Goal: Information Seeking & Learning: Find specific fact

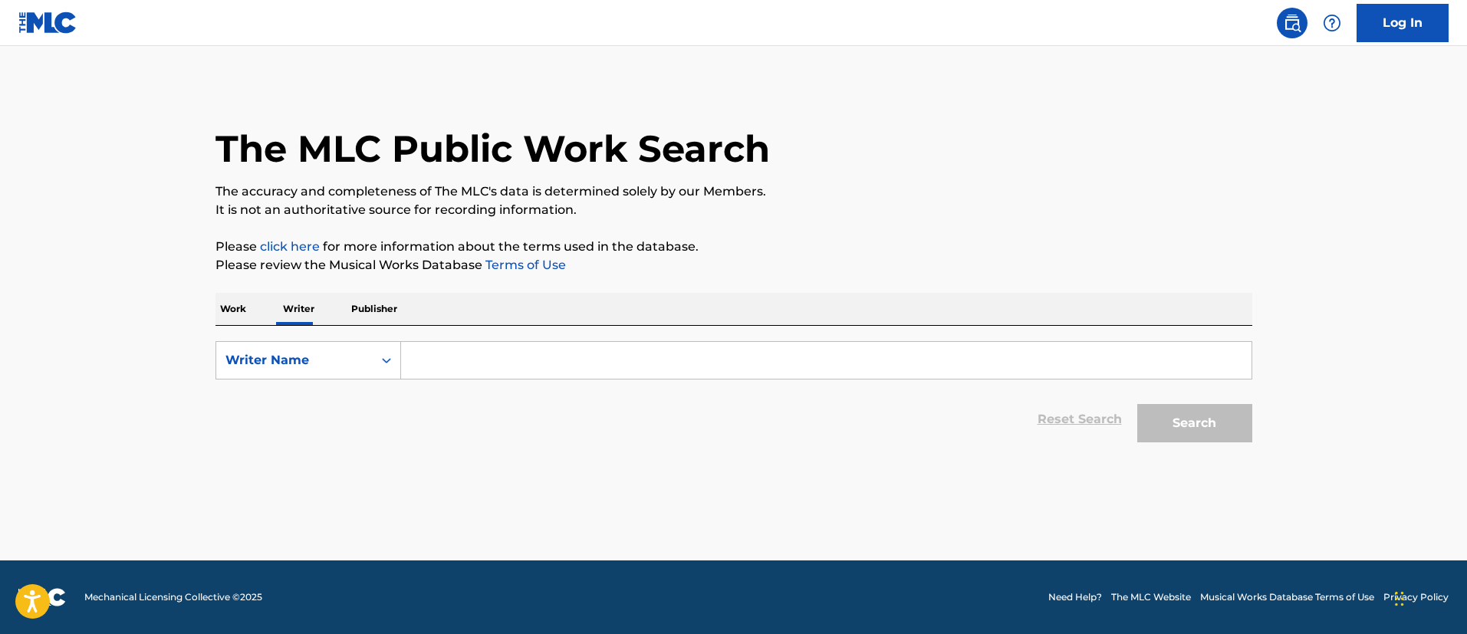
click at [431, 360] on input "Search Form" at bounding box center [826, 360] width 850 height 37
paste input "ORITSEFEMI EKELE"
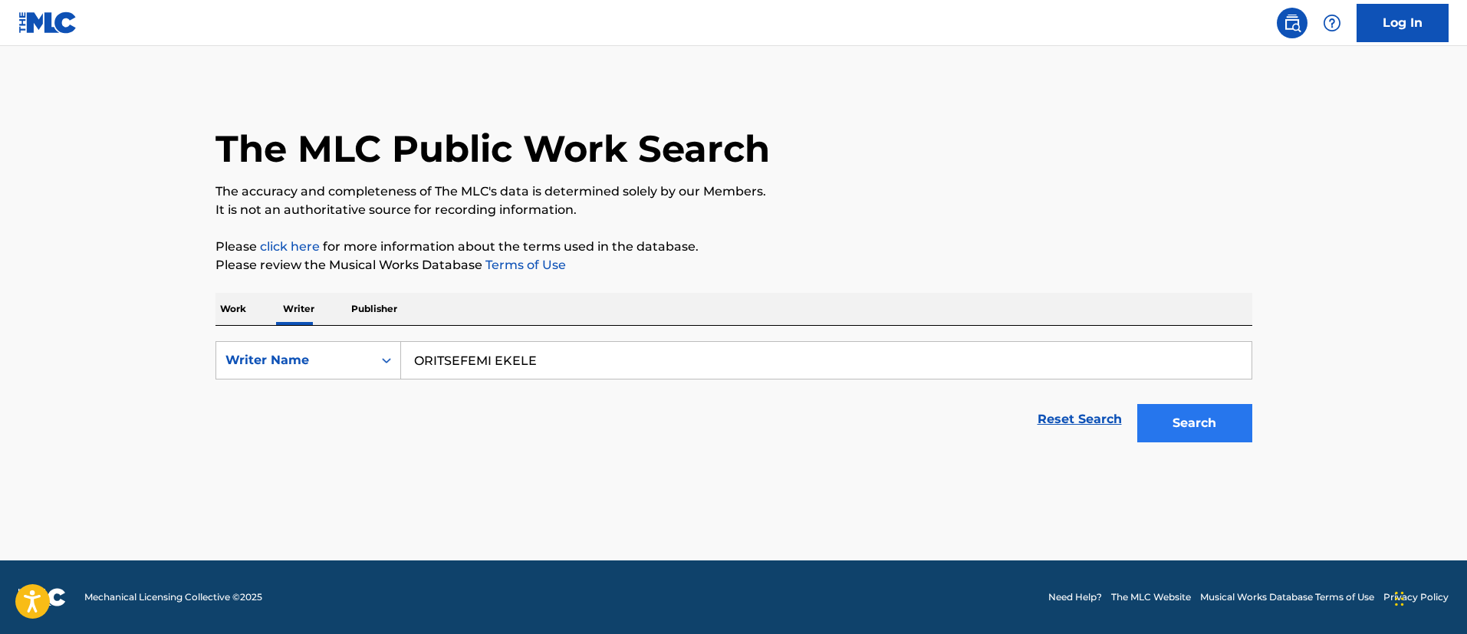
type input "ORITSEFEMI EKELE"
click at [1175, 425] on button "Search" at bounding box center [1194, 423] width 115 height 38
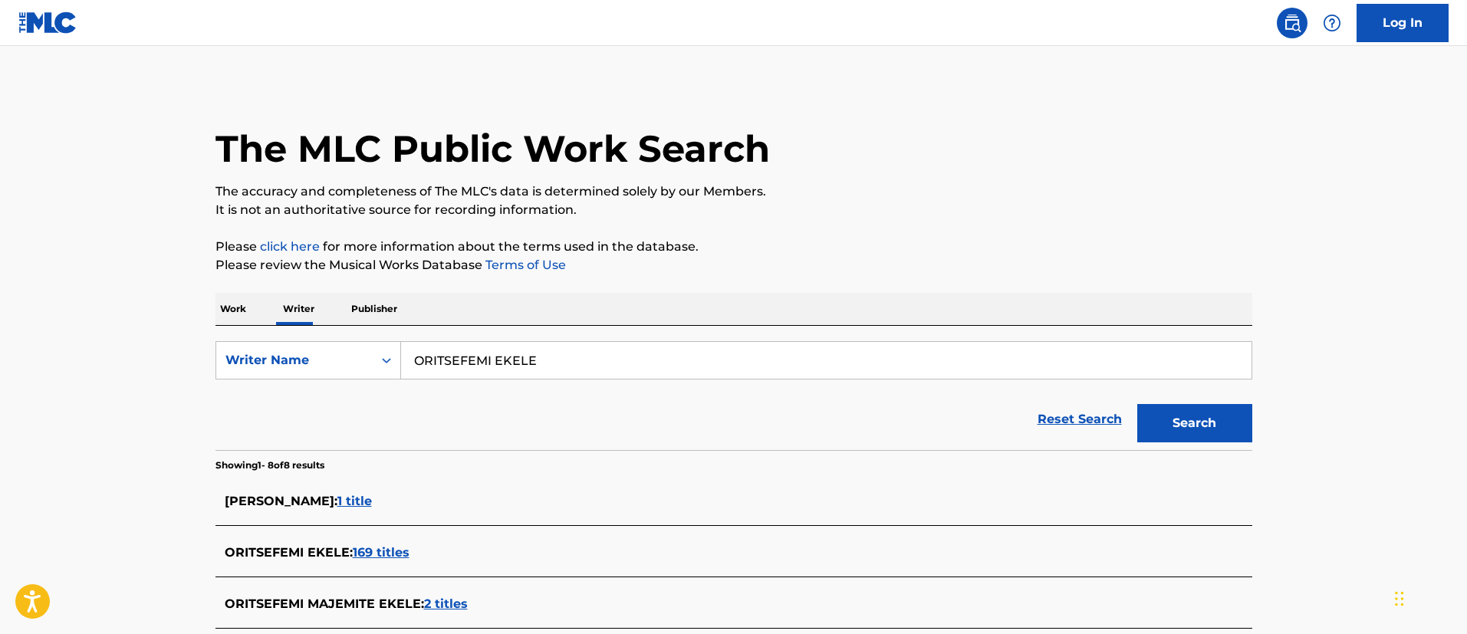
scroll to position [115, 0]
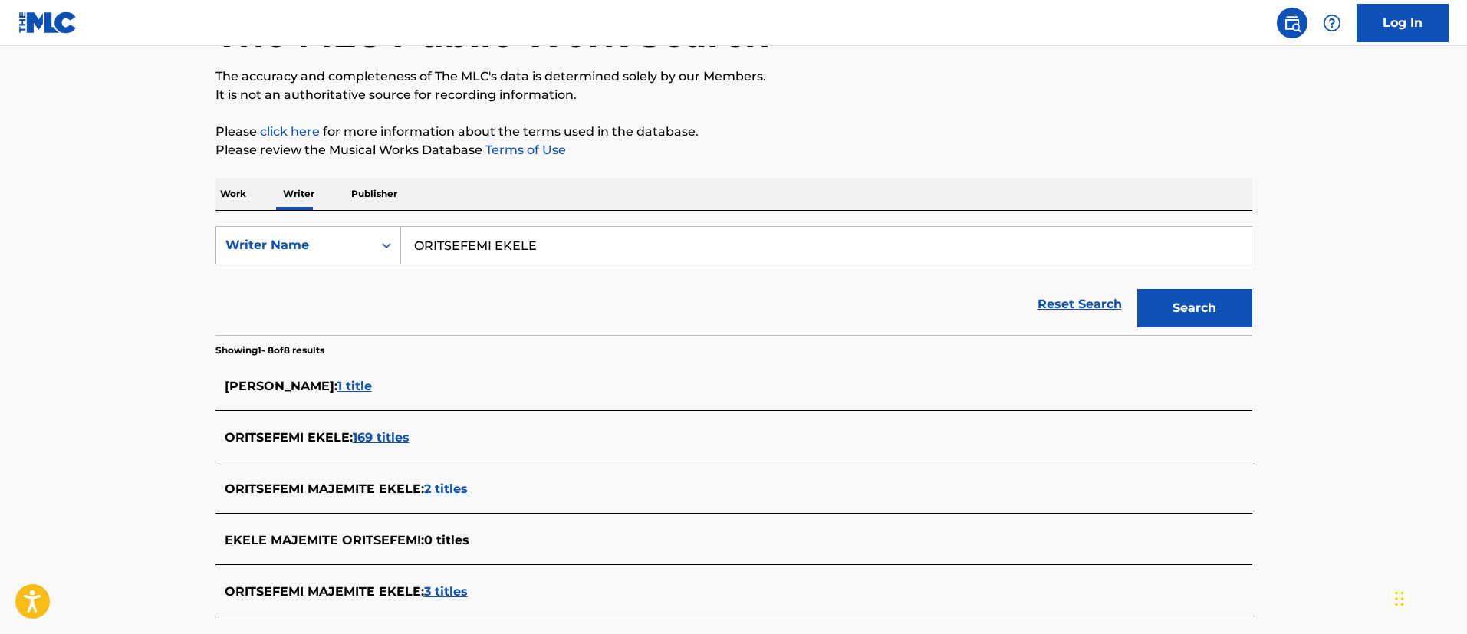
click at [379, 437] on span "169 titles" at bounding box center [381, 437] width 57 height 15
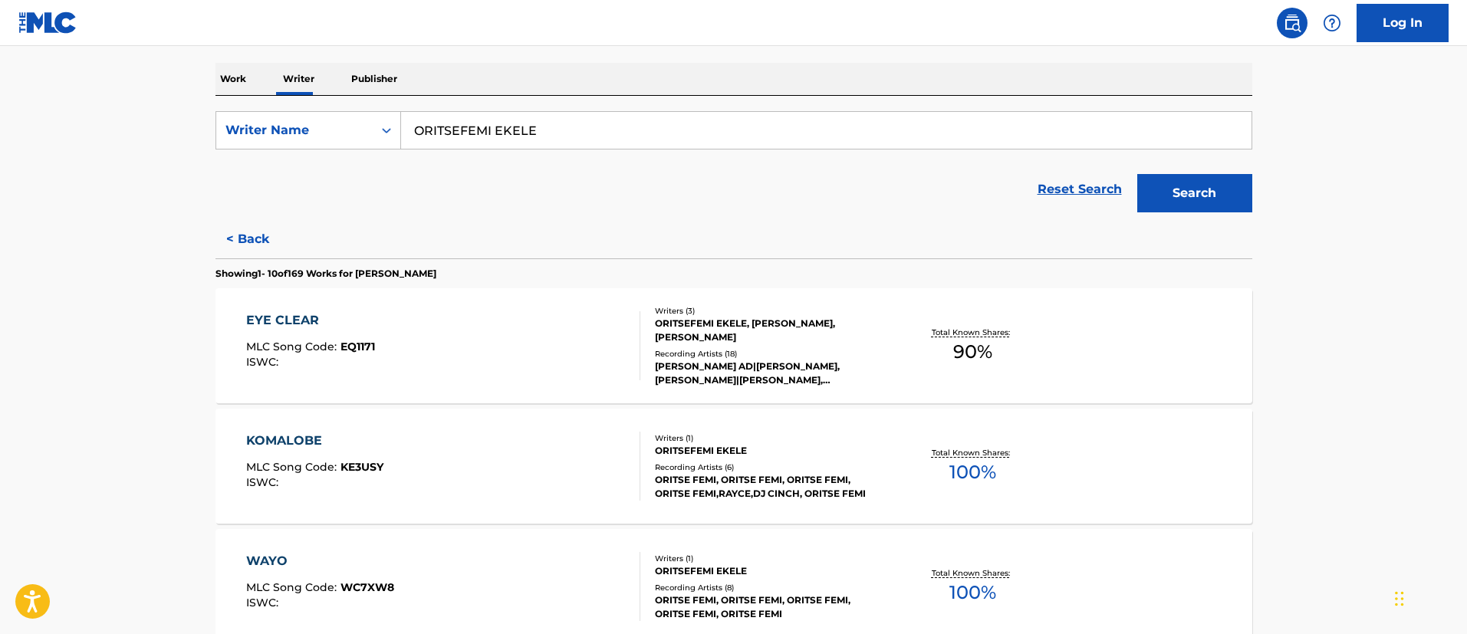
scroll to position [345, 0]
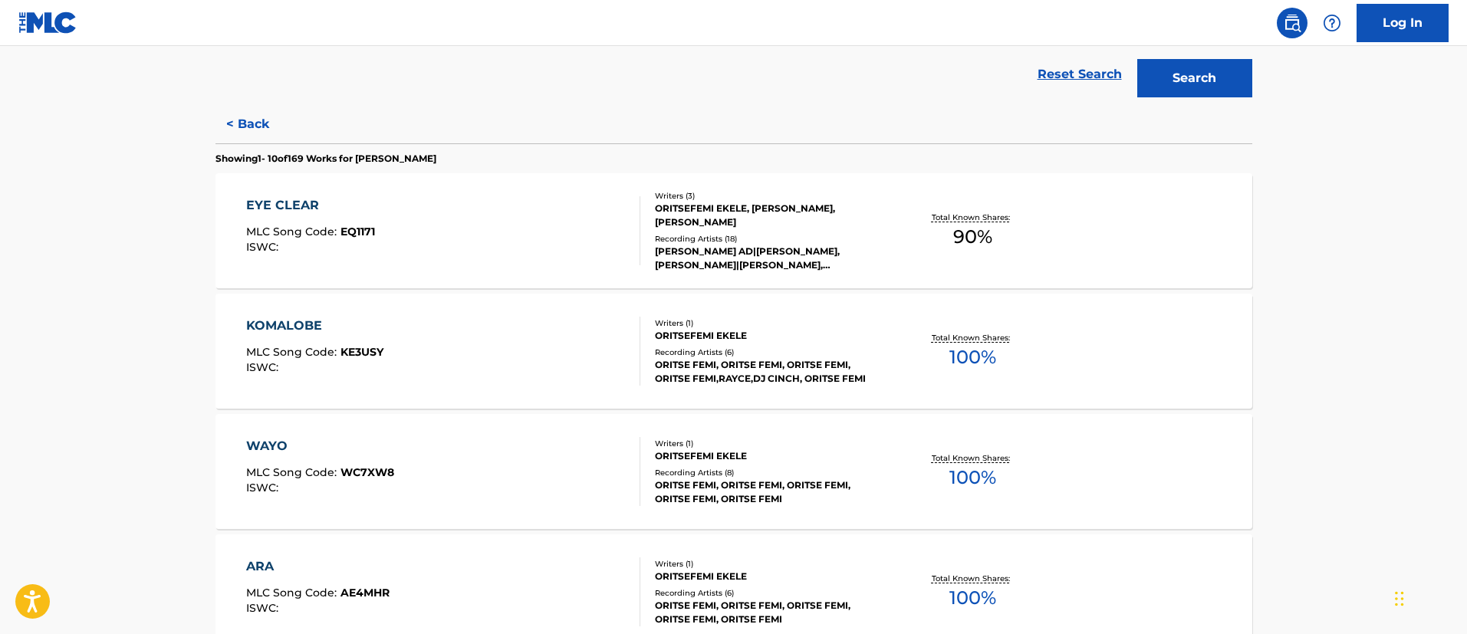
click at [421, 234] on div "EYE CLEAR MLC Song Code : EQ1171 ISWC :" at bounding box center [443, 230] width 394 height 69
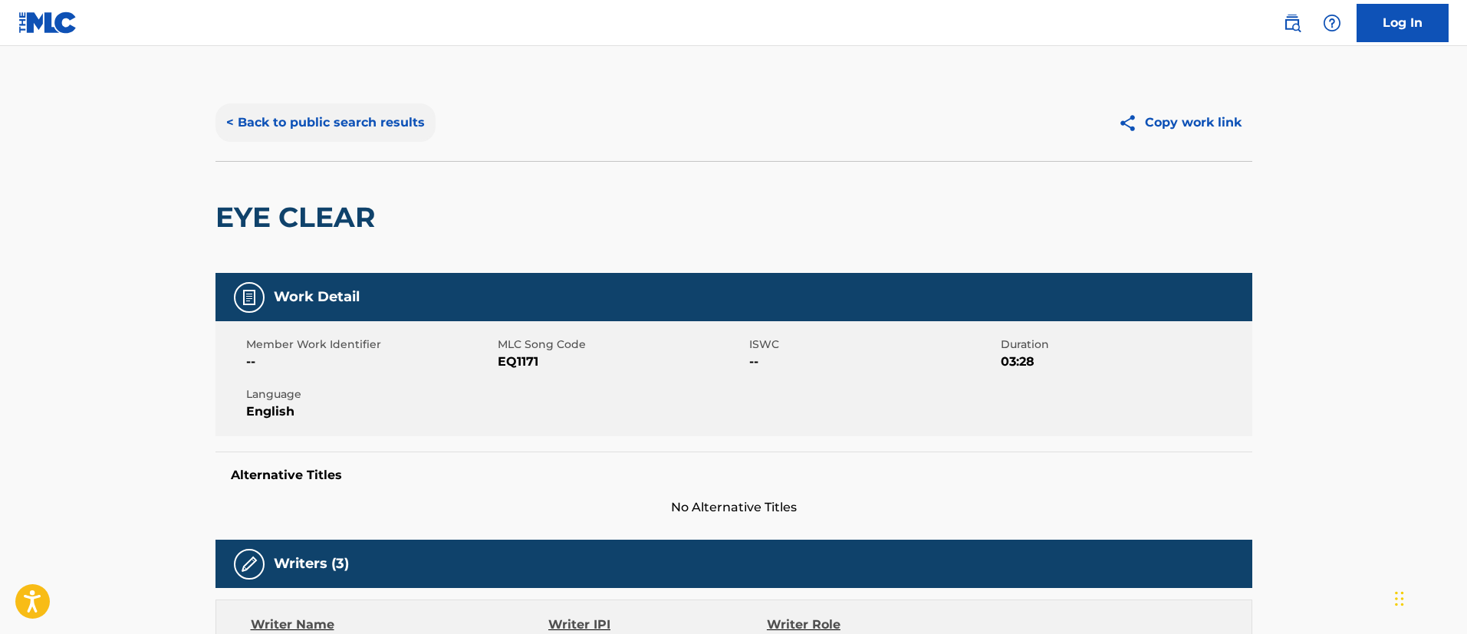
click at [333, 125] on button "< Back to public search results" at bounding box center [325, 122] width 220 height 38
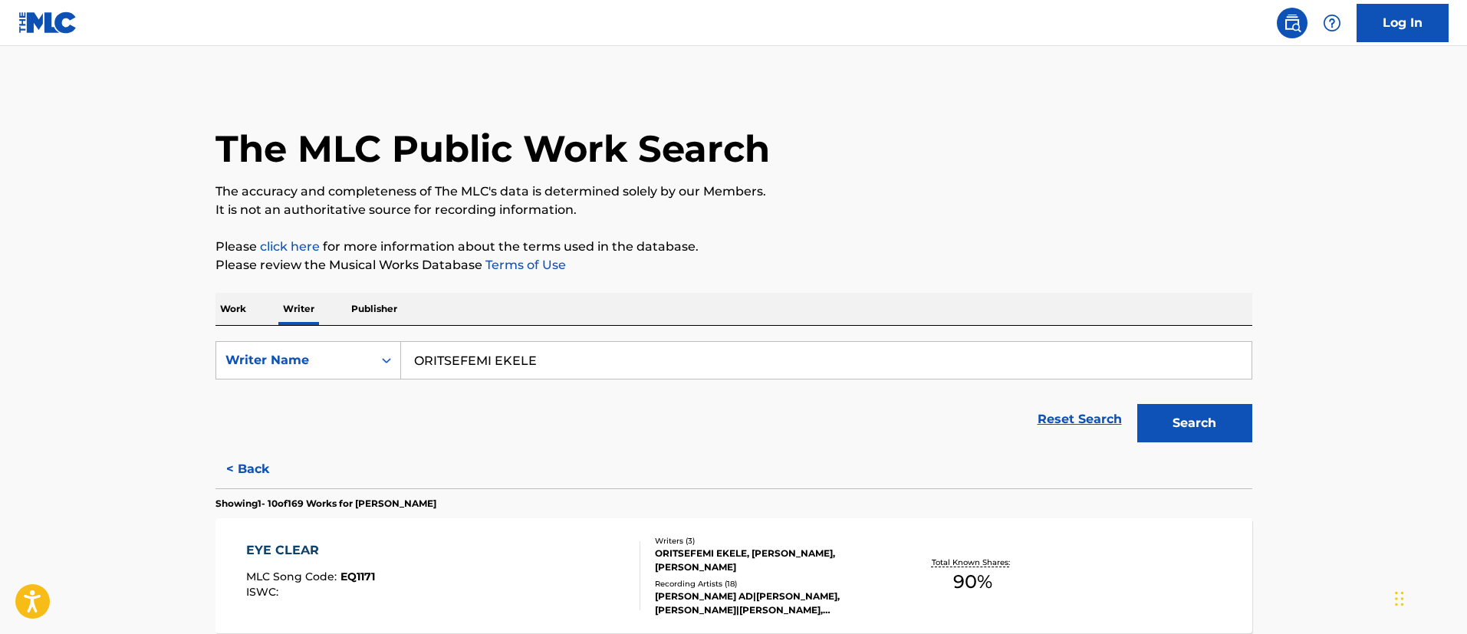
drag, startPoint x: 565, startPoint y: 363, endPoint x: 413, endPoint y: 355, distance: 152.0
click at [413, 355] on input "ORITSEFEMI EKELE" at bounding box center [826, 360] width 850 height 37
click at [232, 304] on p "Work" at bounding box center [232, 309] width 35 height 32
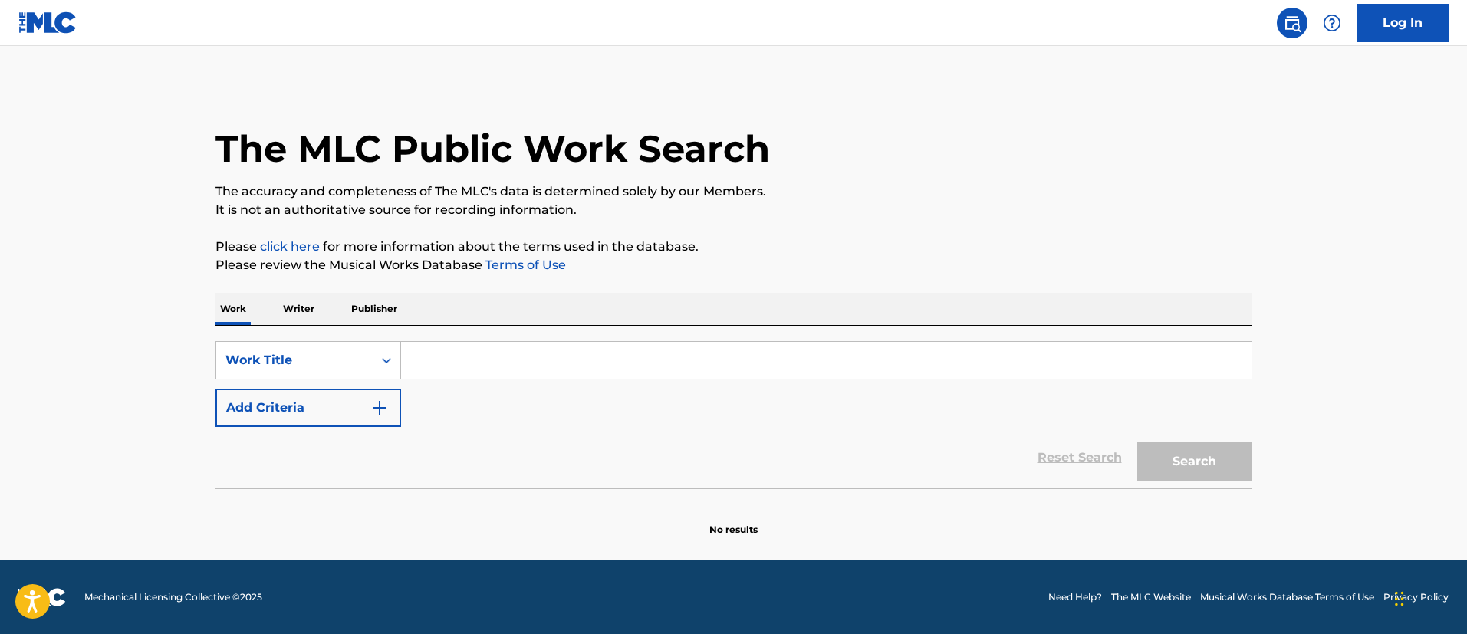
drag, startPoint x: 480, startPoint y: 355, endPoint x: 496, endPoint y: 360, distance: 16.7
click at [482, 354] on input "Search Form" at bounding box center [826, 360] width 850 height 37
paste input "[PERSON_NAME]"
type input "[PERSON_NAME]"
click at [1226, 466] on button "Search" at bounding box center [1194, 461] width 115 height 38
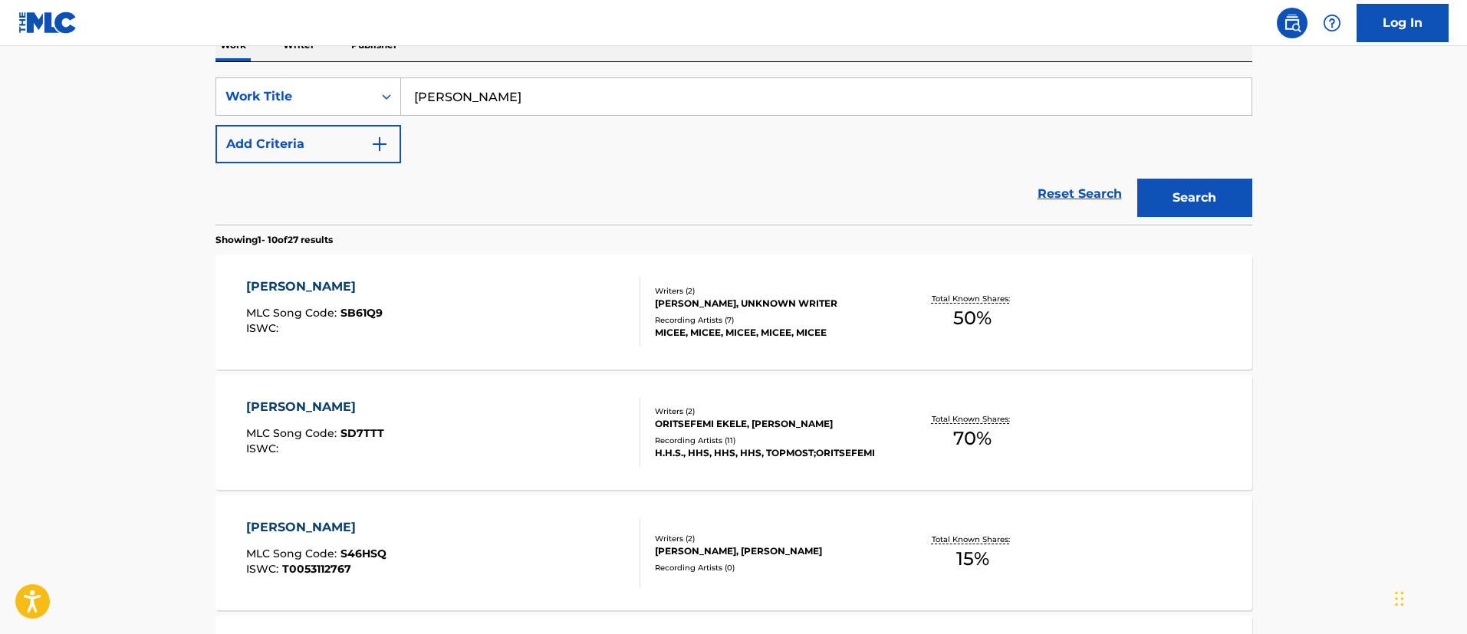
scroll to position [379, 0]
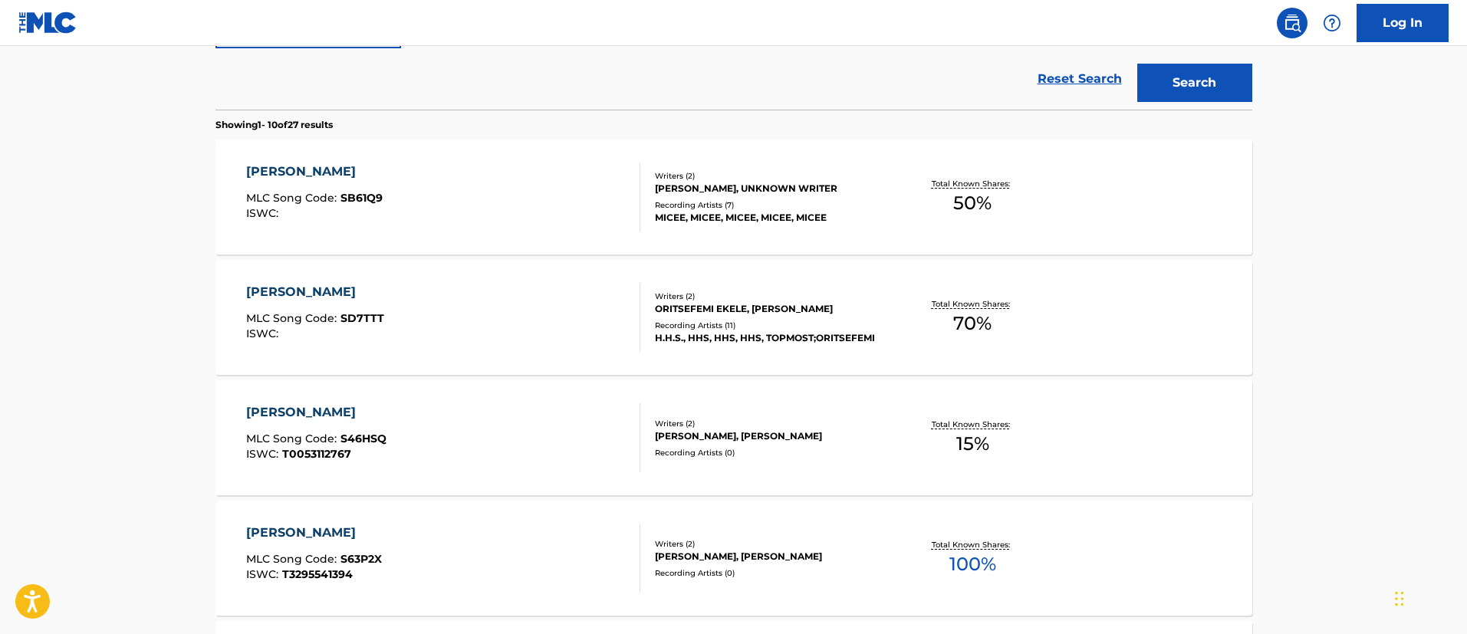
click at [294, 294] on div "[PERSON_NAME]" at bounding box center [315, 292] width 138 height 18
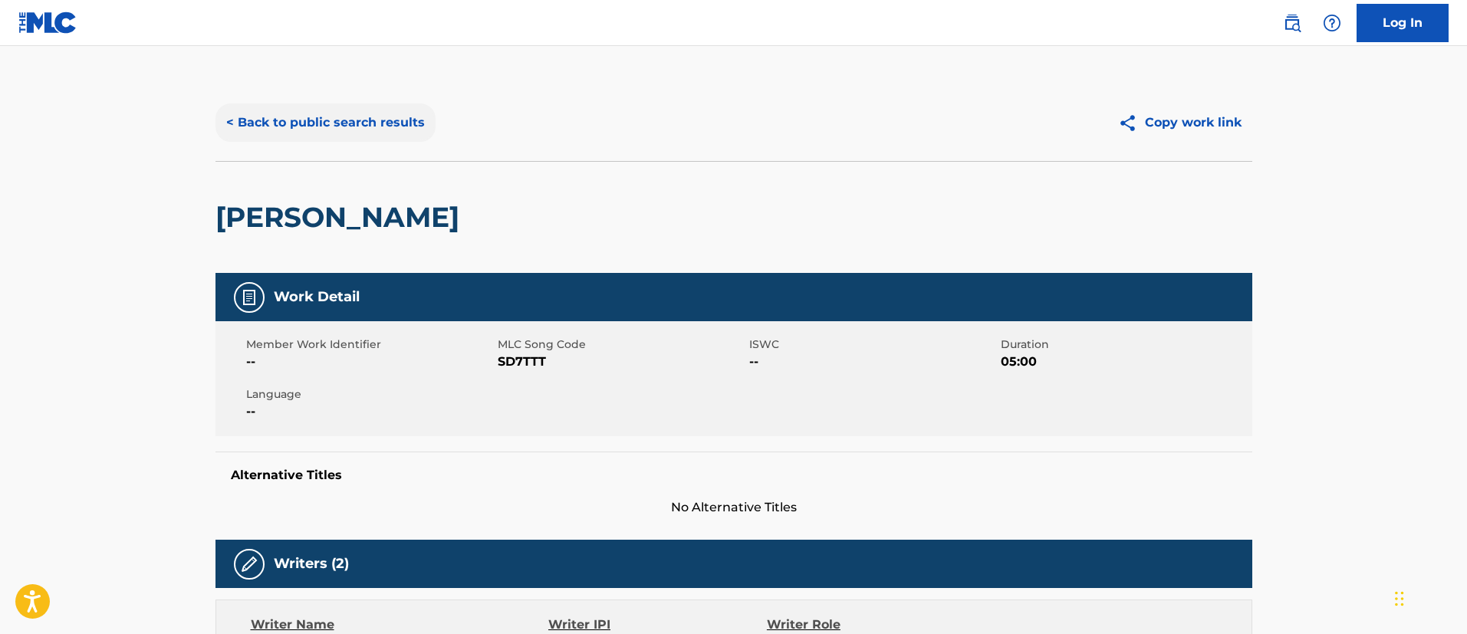
click at [375, 125] on button "< Back to public search results" at bounding box center [325, 122] width 220 height 38
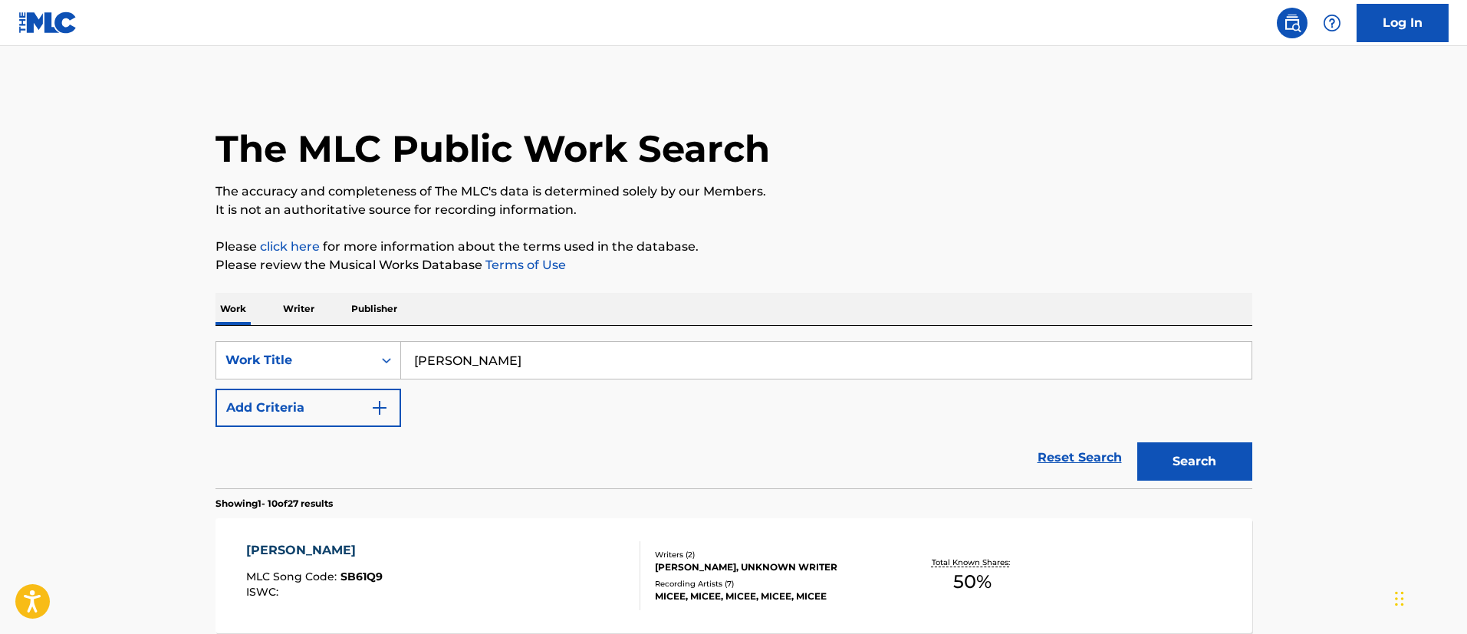
drag, startPoint x: 521, startPoint y: 360, endPoint x: 578, endPoint y: 384, distance: 62.5
click at [363, 354] on div "SearchWithCriteriae7ce765c-9173-41e6-bc6d-556c077daf60 Work Title [PERSON_NAME]" at bounding box center [733, 360] width 1036 height 38
paste input "MONEY FEAT. [GEOGRAPHIC_DATA]"
type input "MONEY FEAT. [GEOGRAPHIC_DATA]"
click at [1156, 463] on button "Search" at bounding box center [1194, 461] width 115 height 38
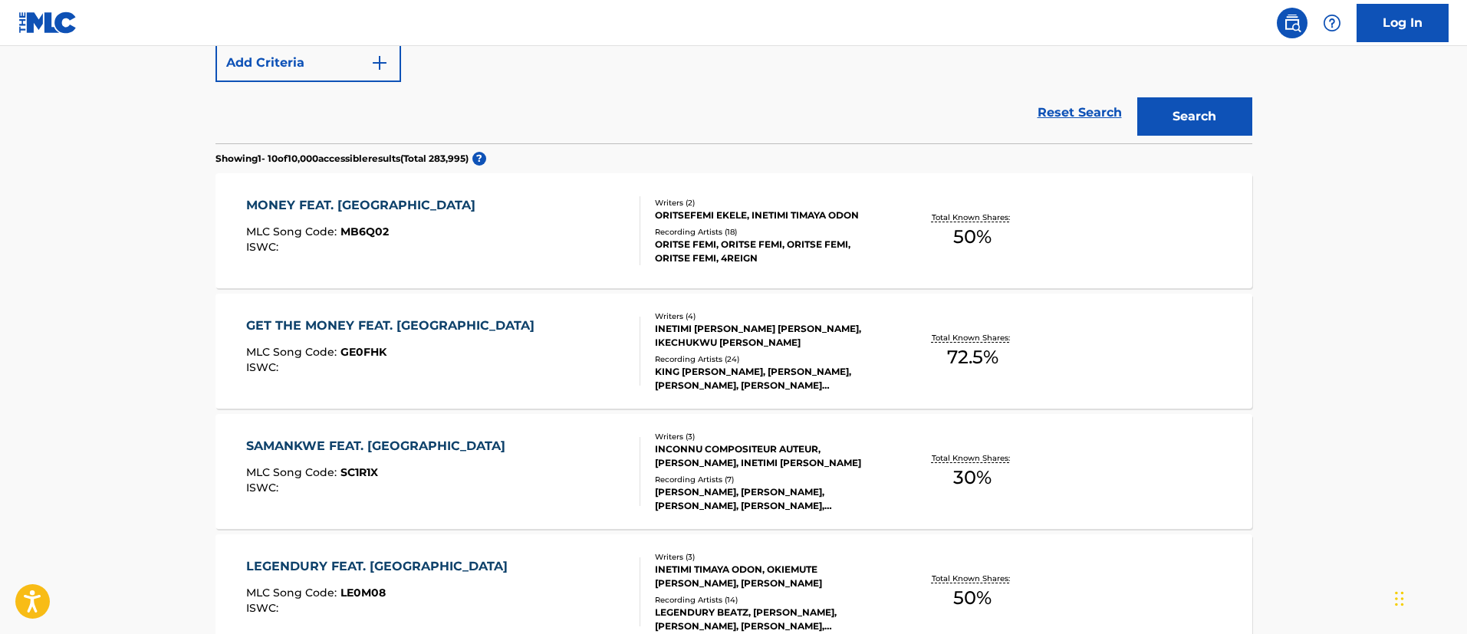
scroll to position [230, 0]
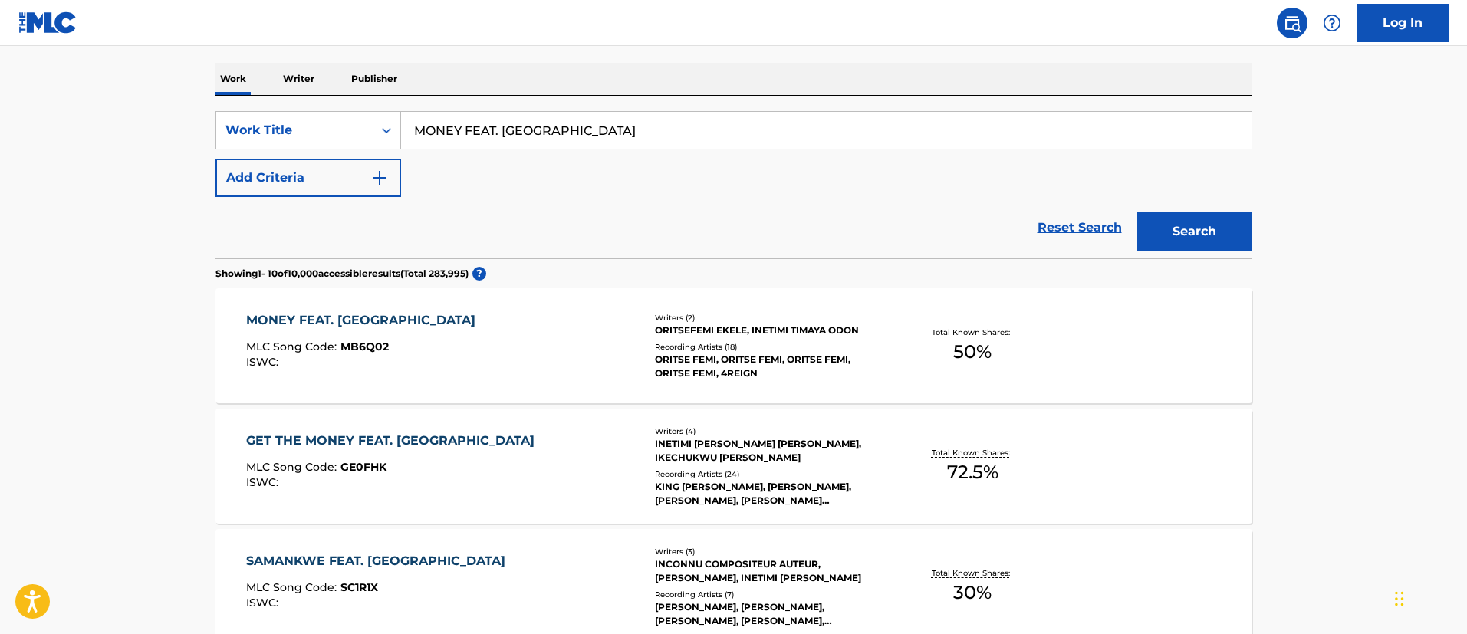
click at [415, 338] on div "MONEY FEAT. TIMAYA MLC Song Code : MB6Q02 ISWC :" at bounding box center [443, 345] width 394 height 69
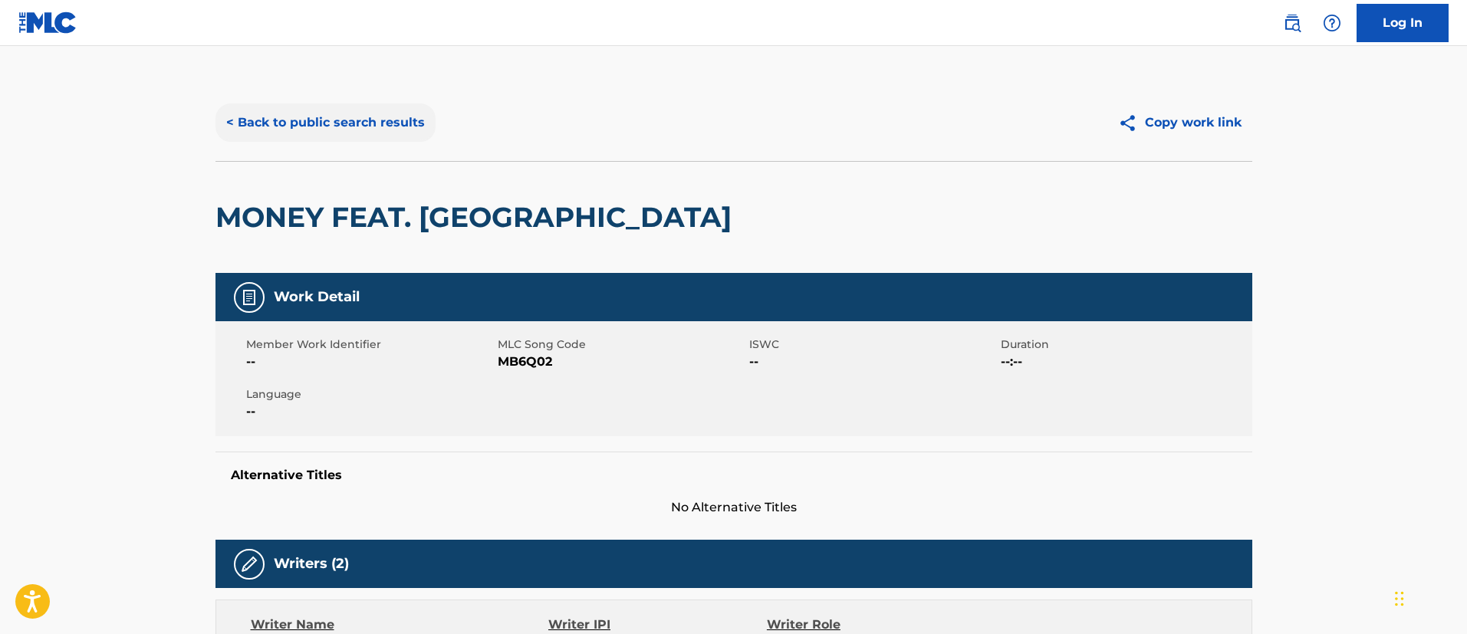
click at [310, 112] on button "< Back to public search results" at bounding box center [325, 122] width 220 height 38
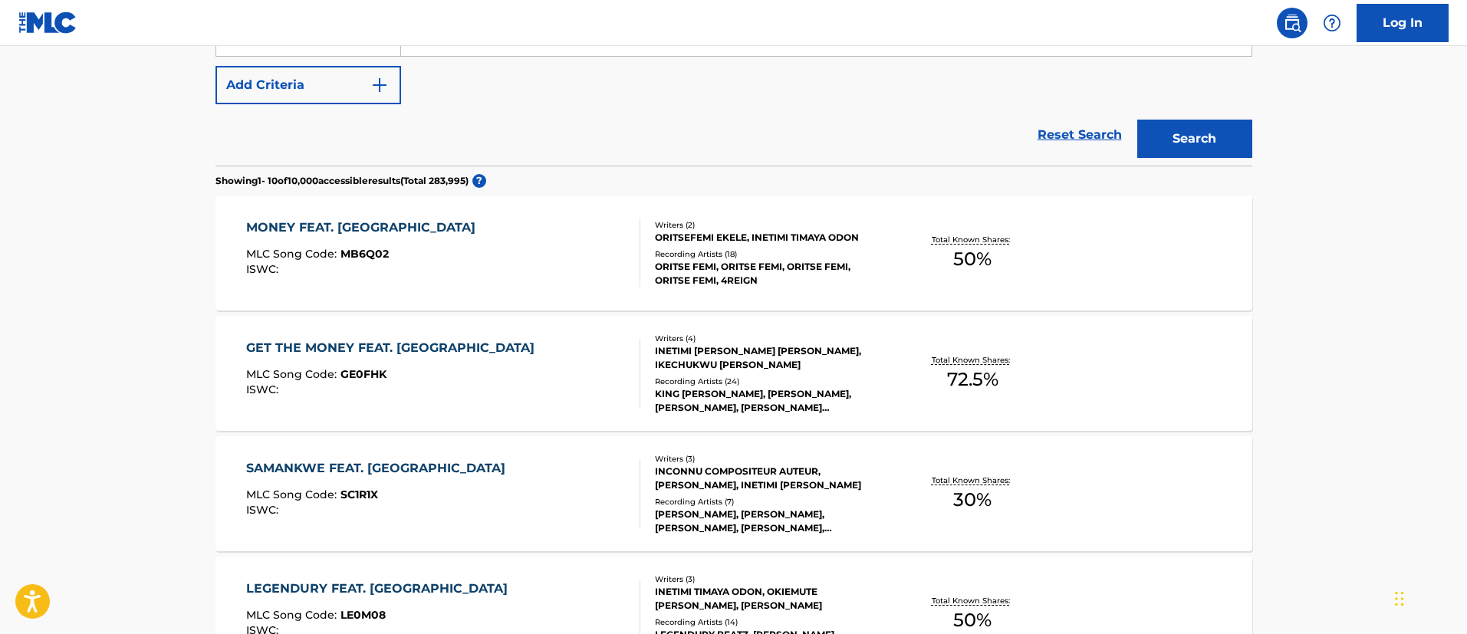
scroll to position [93, 0]
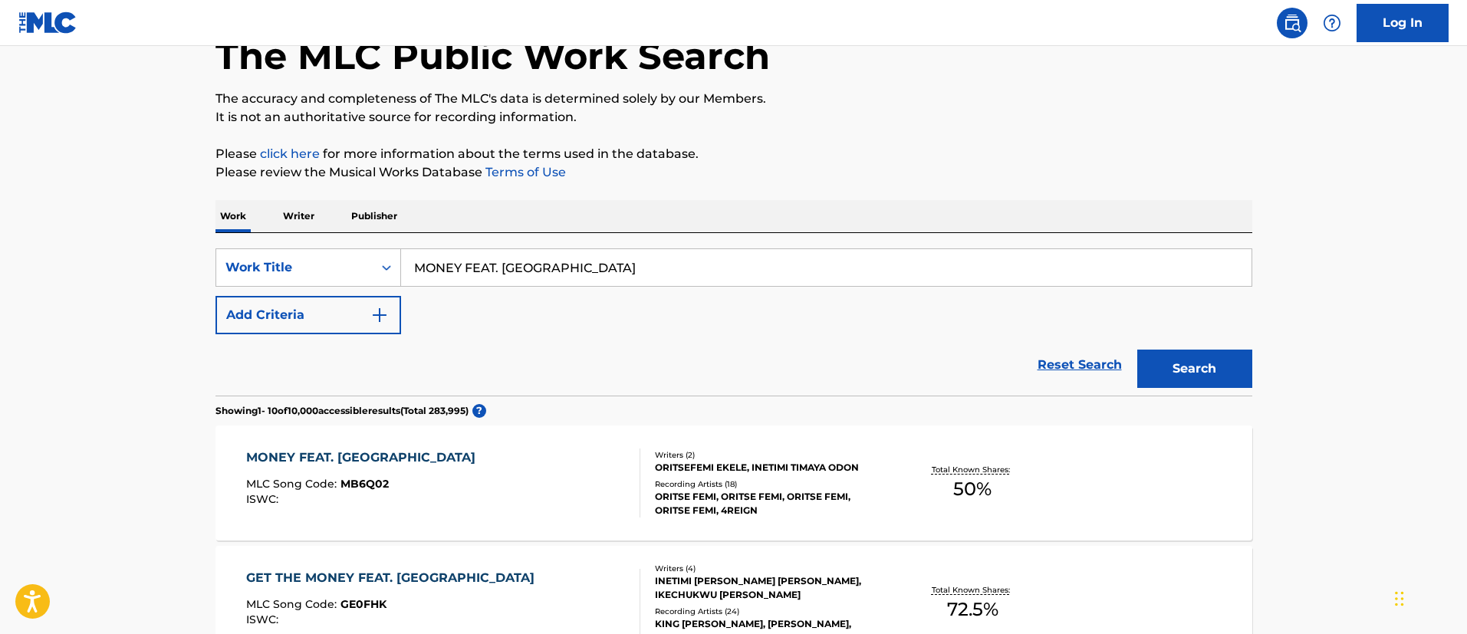
click at [289, 212] on p "Writer" at bounding box center [298, 216] width 41 height 32
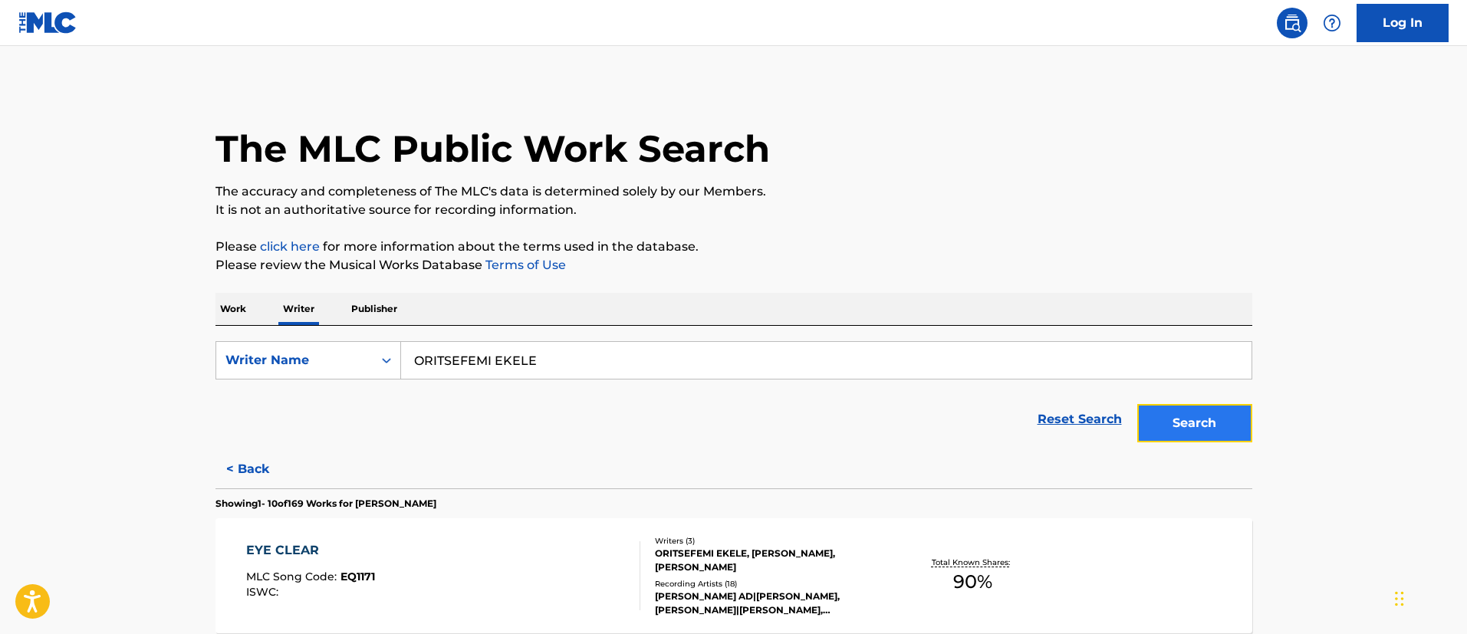
click at [1214, 425] on button "Search" at bounding box center [1194, 423] width 115 height 38
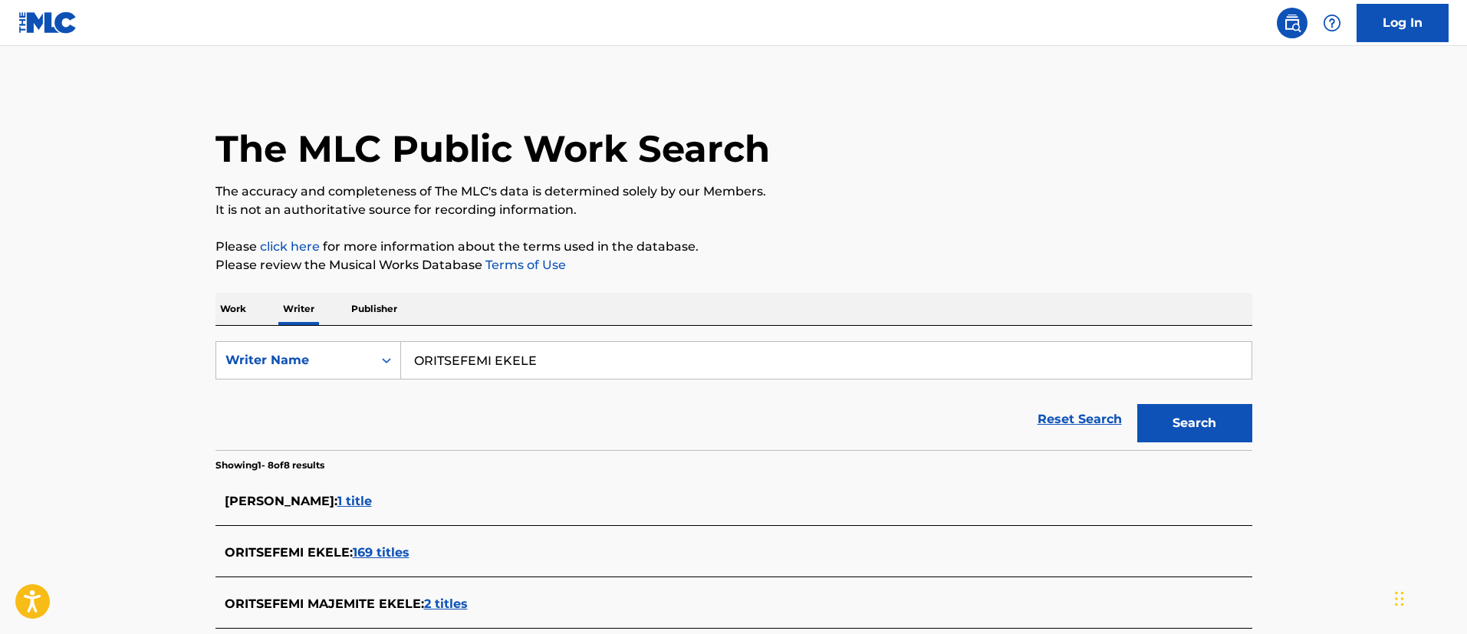
scroll to position [345, 0]
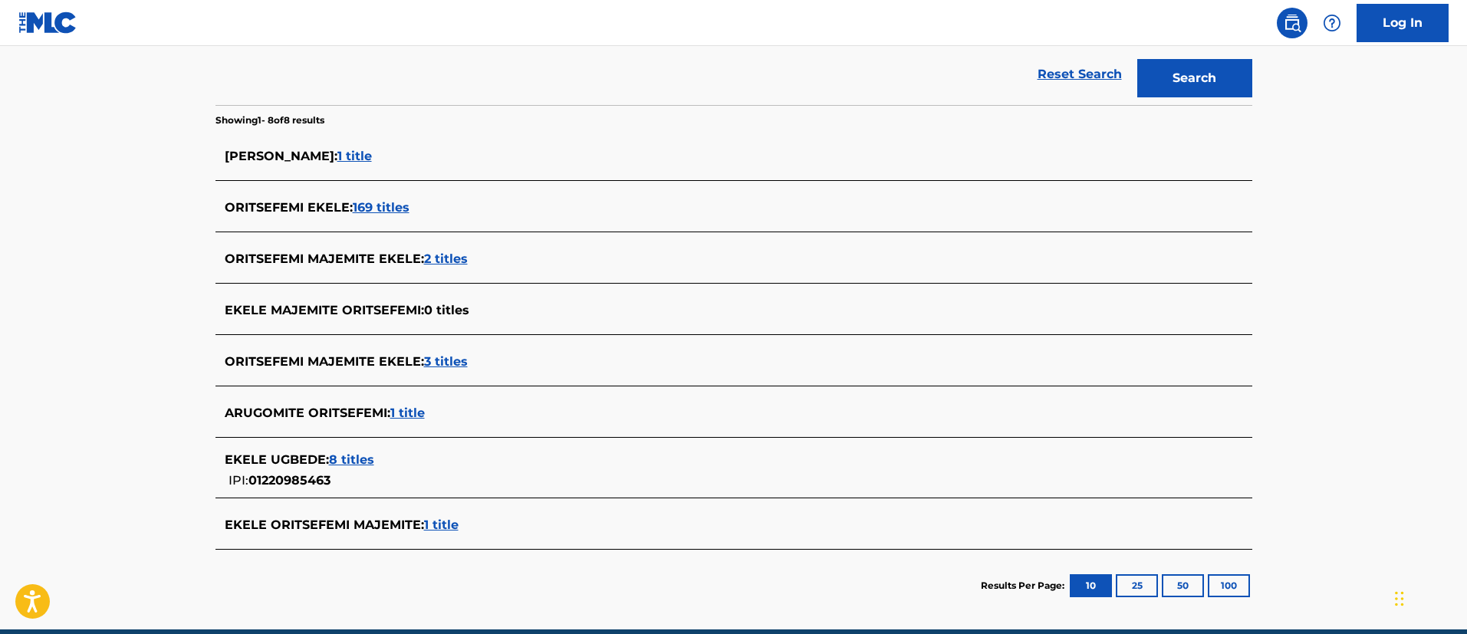
click at [368, 200] on span "169 titles" at bounding box center [381, 207] width 57 height 15
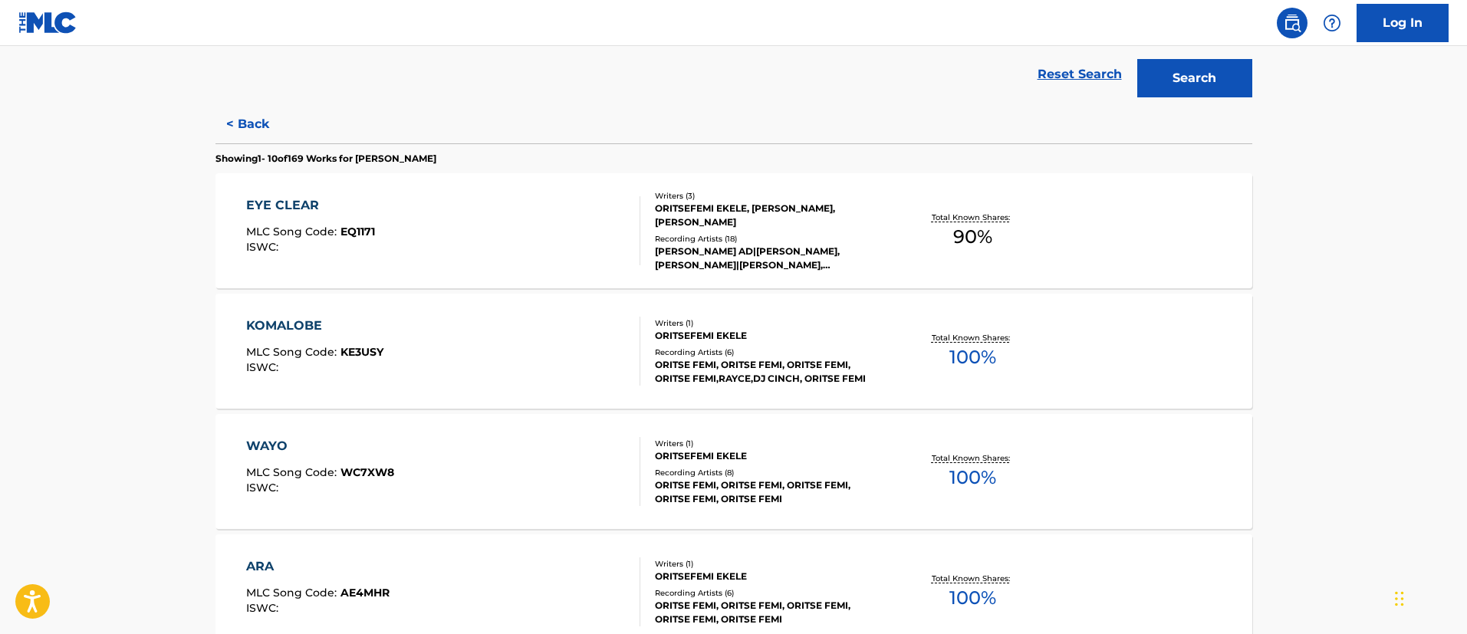
click at [409, 349] on div "KOMALOBE MLC Song Code : KE3USY ISWC :" at bounding box center [443, 351] width 394 height 69
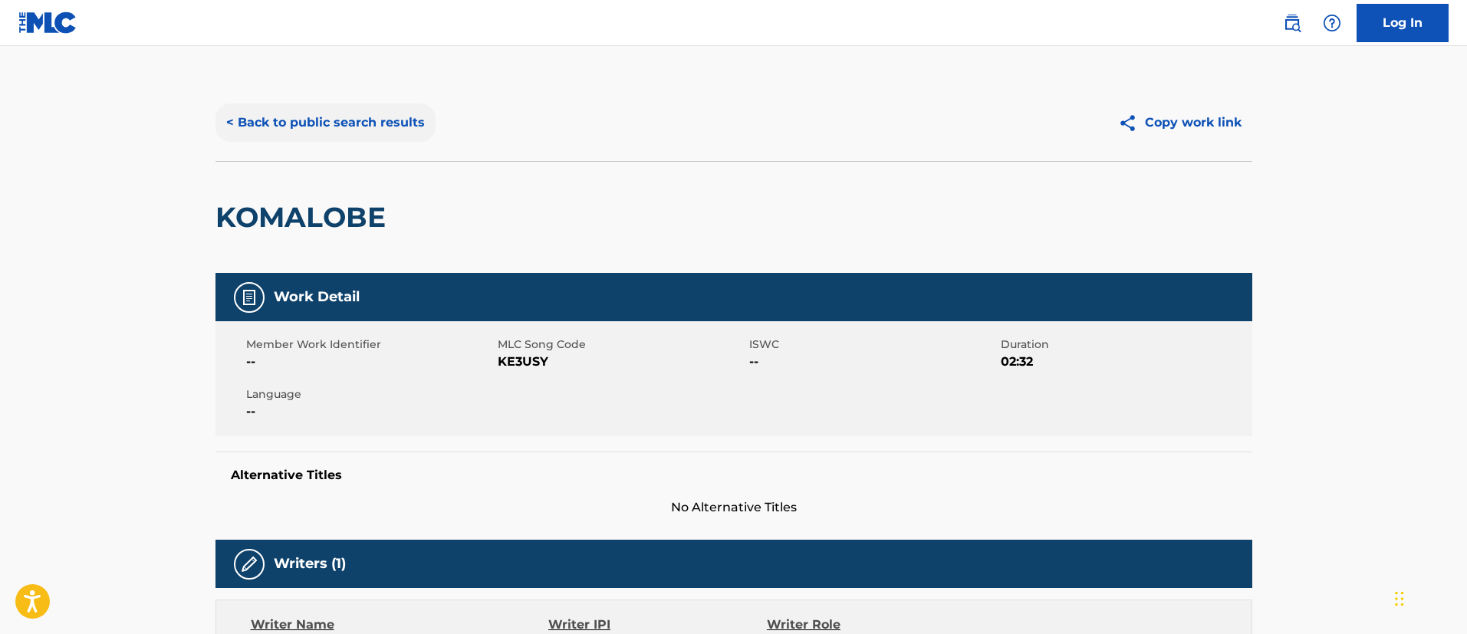
click at [324, 125] on button "< Back to public search results" at bounding box center [325, 122] width 220 height 38
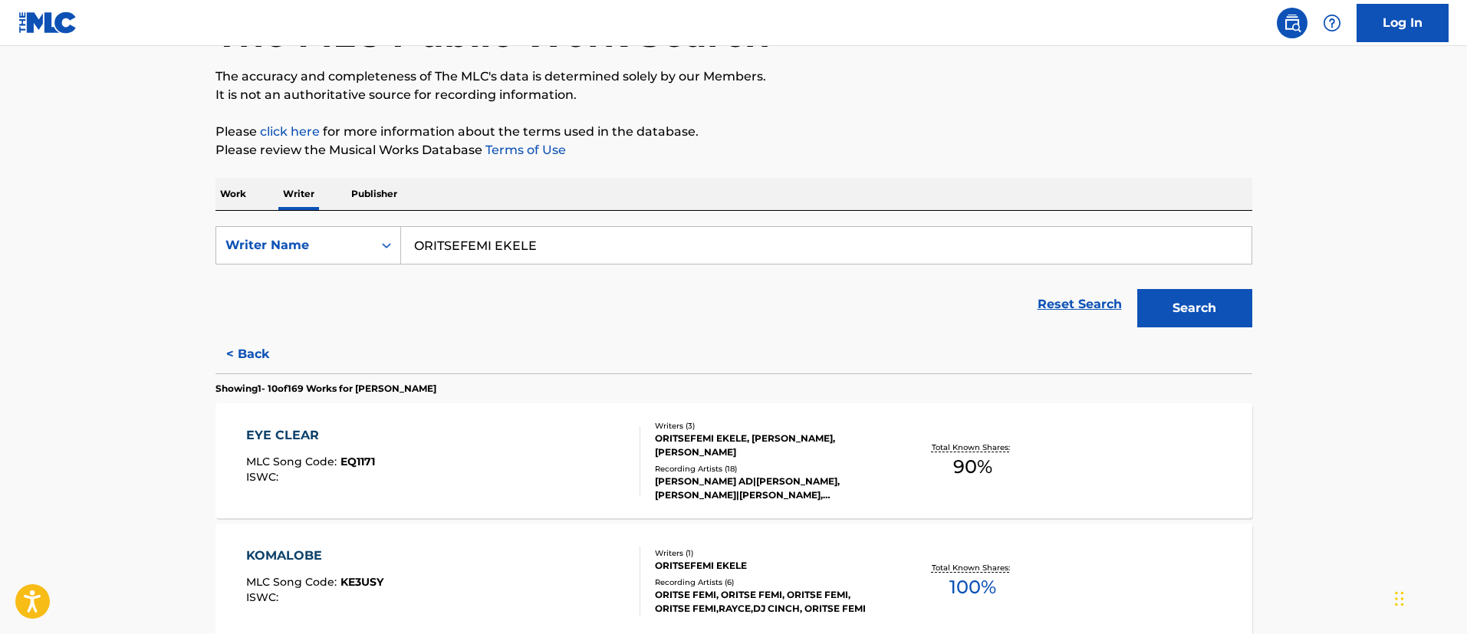
scroll to position [230, 0]
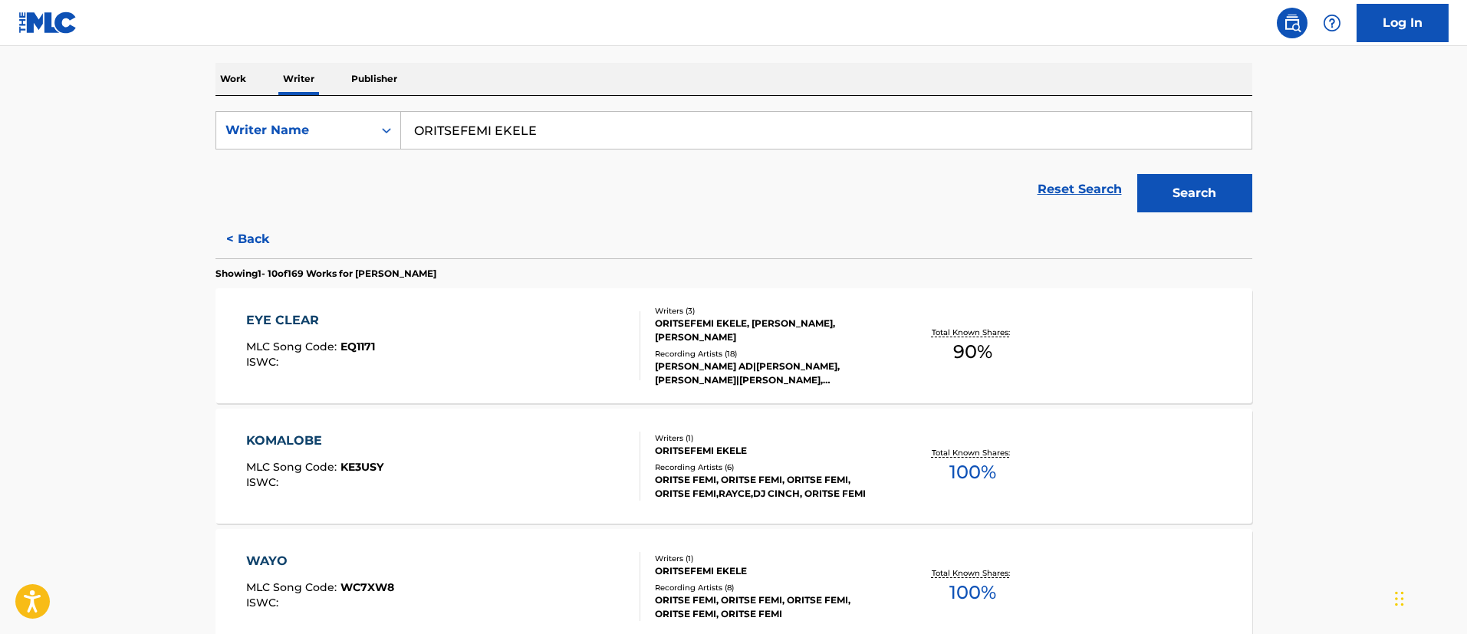
click at [829, 455] on div "ORITSEFEMI EKELE" at bounding box center [771, 451] width 232 height 14
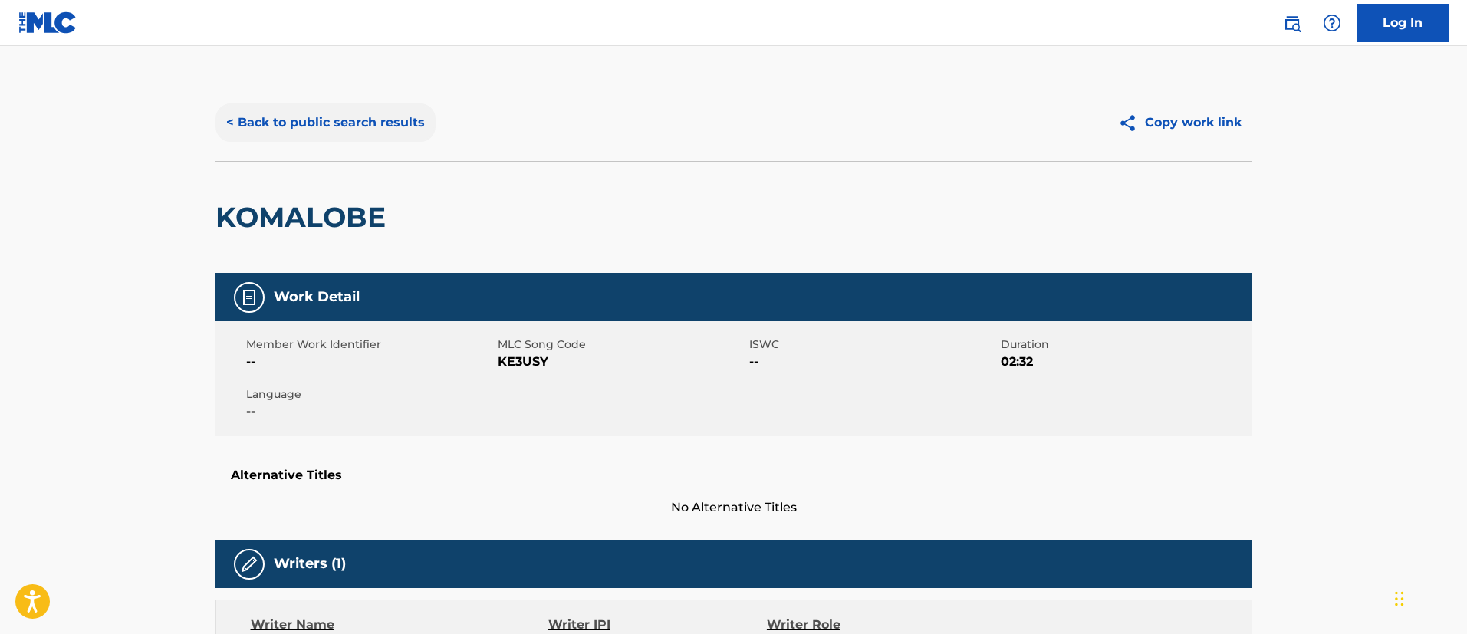
click at [287, 121] on button "< Back to public search results" at bounding box center [325, 122] width 220 height 38
